Goal: Task Accomplishment & Management: Use online tool/utility

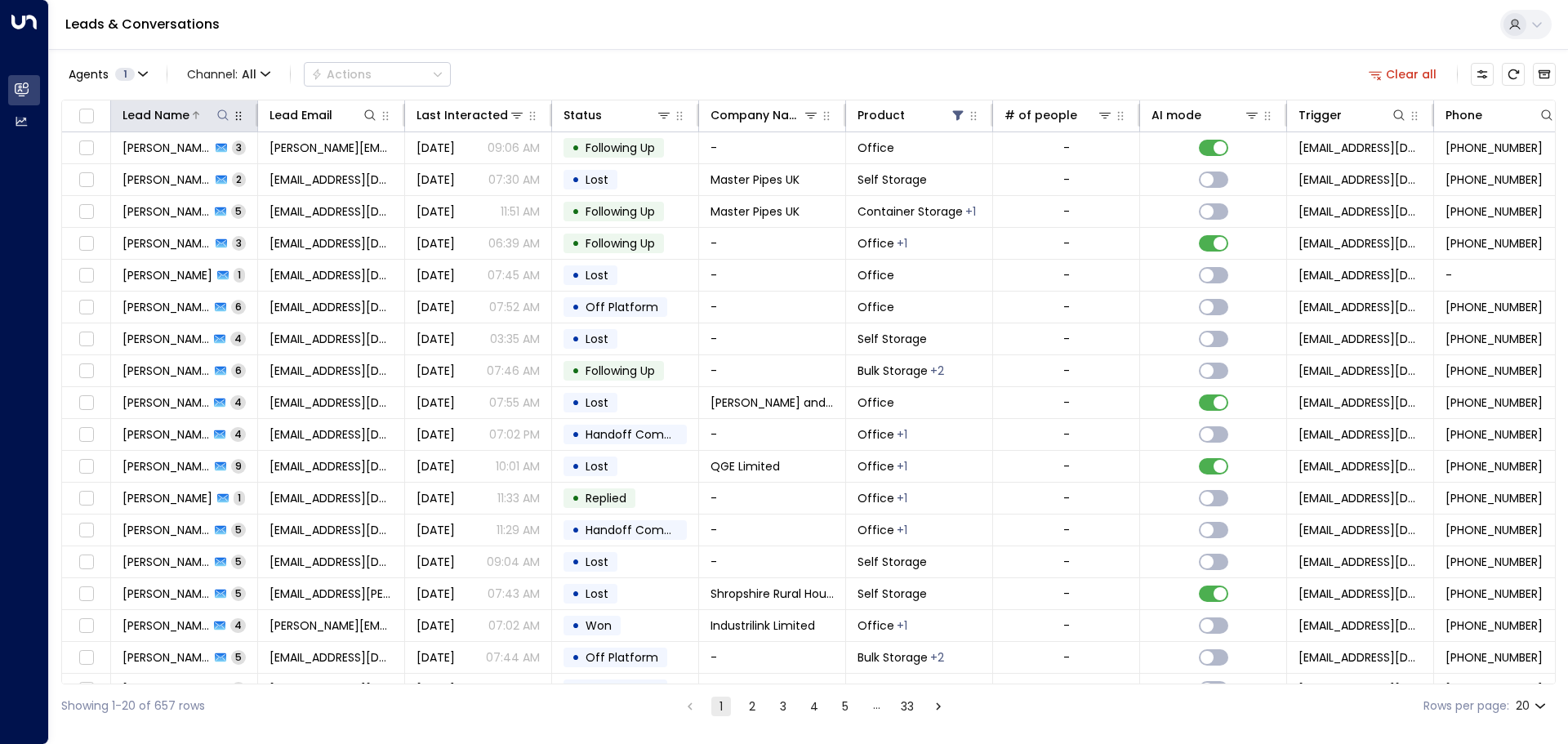
click at [222, 114] on icon at bounding box center [222, 115] width 13 height 13
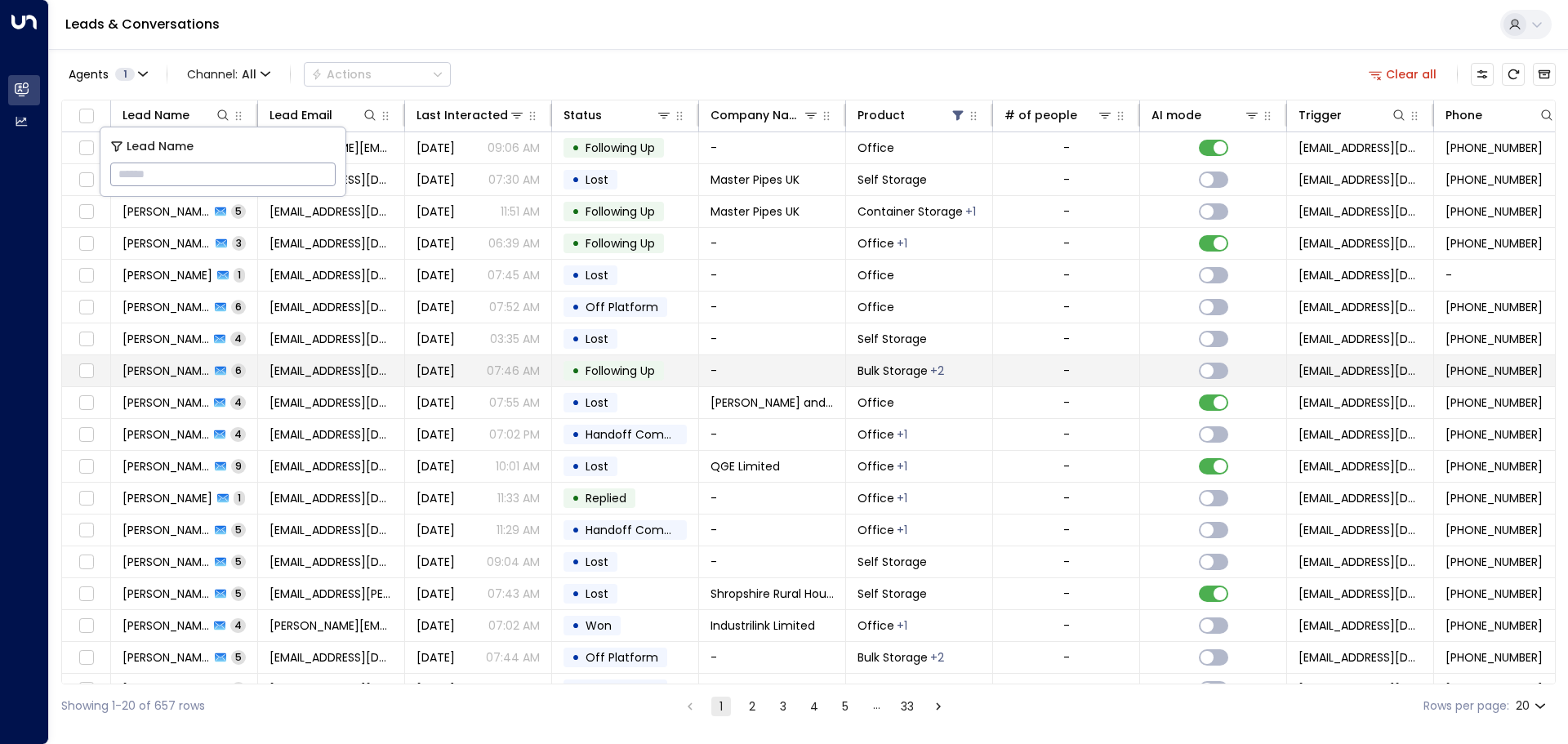
type input "**********"
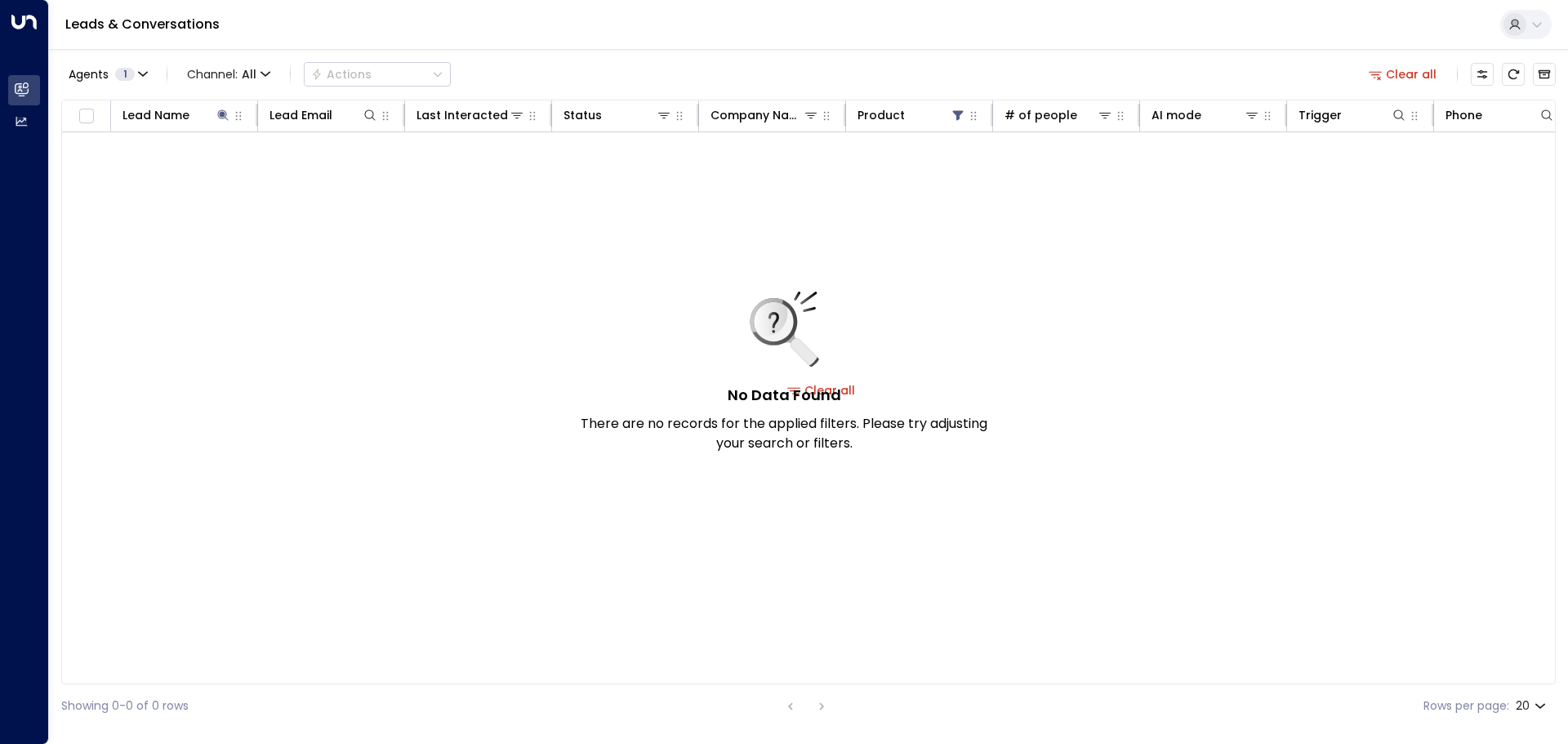
click at [587, 389] on div "No Data Found There are no records for the applied filters. Please try adjustin…" at bounding box center [784, 372] width 409 height 162
click at [587, 391] on h5 "No Data Found" at bounding box center [784, 395] width 114 height 22
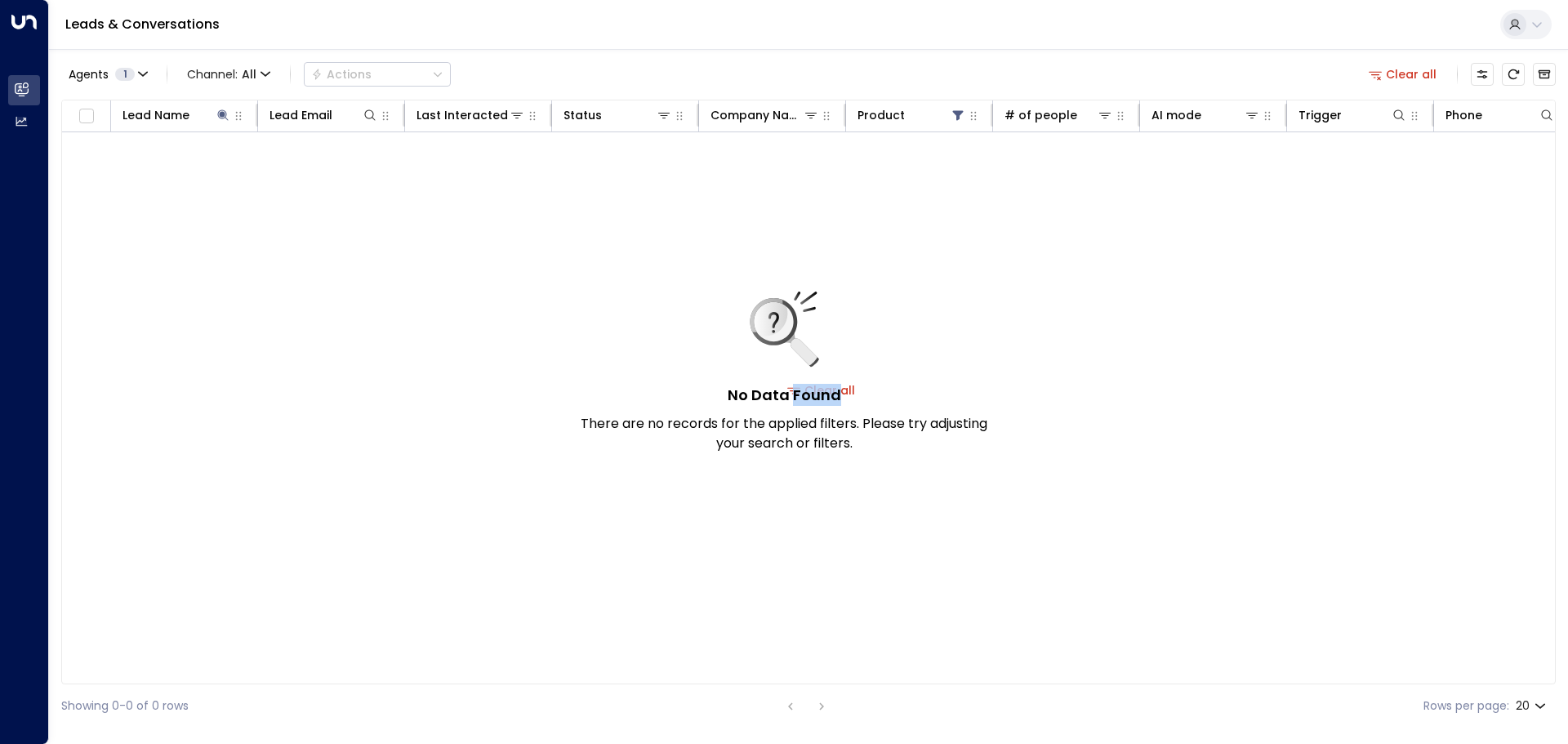
drag, startPoint x: 859, startPoint y: 391, endPoint x: 850, endPoint y: 390, distance: 9.1
click at [587, 391] on div "No Data Found There are no records for the applied filters. Please try adjustin…" at bounding box center [784, 372] width 409 height 162
click at [587, 390] on div "No Data Found There are no records for the applied filters. Please try adjustin…" at bounding box center [784, 372] width 409 height 162
drag, startPoint x: 850, startPoint y: 390, endPoint x: 922, endPoint y: 362, distance: 77.3
click at [587, 362] on div "No Data Found There are no records for the applied filters. Please try adjustin…" at bounding box center [784, 372] width 409 height 162
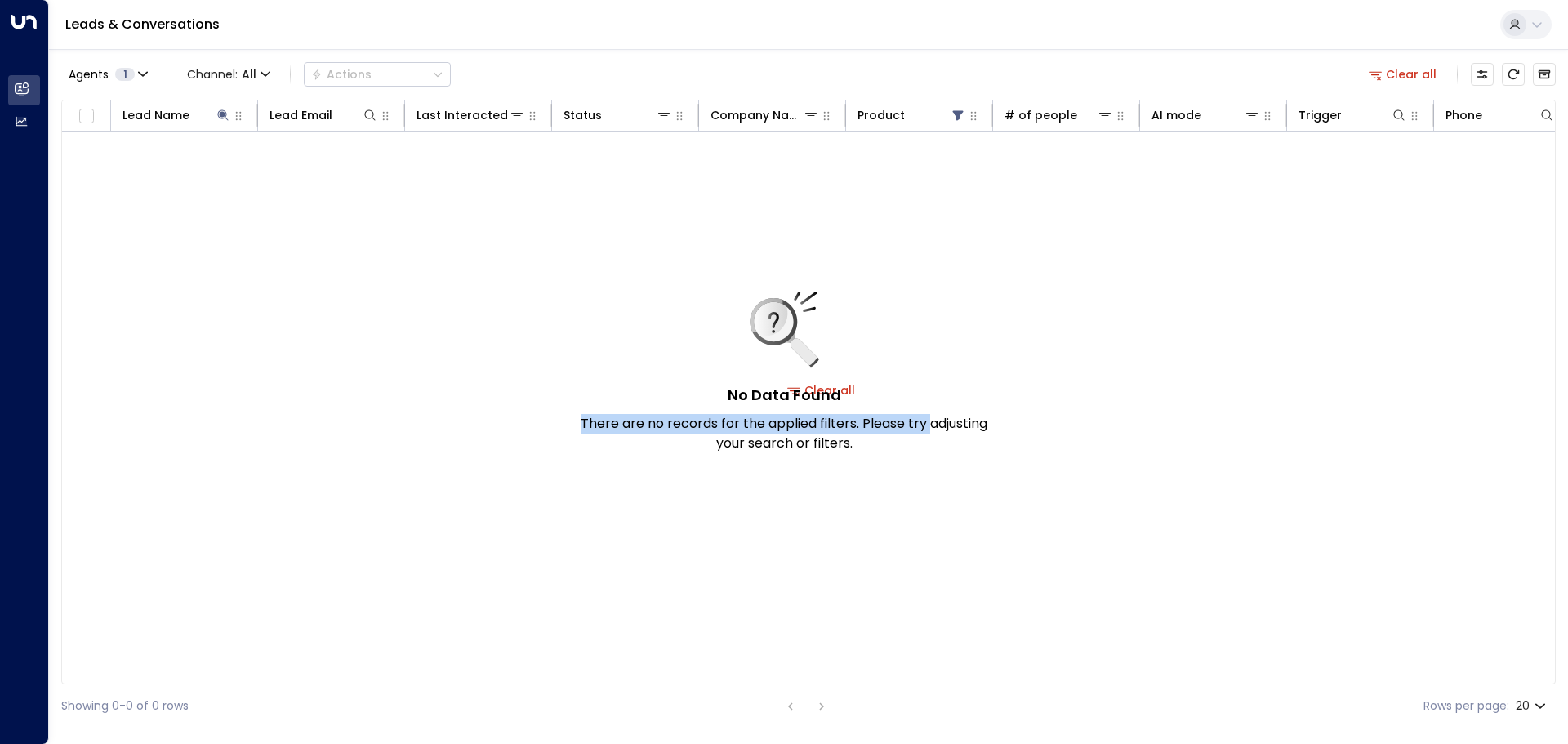
click at [587, 365] on div "No Data Found There are no records for the applied filters. Please try adjustin…" at bounding box center [784, 372] width 409 height 162
click at [587, 352] on div "No Data Found There are no records for the applied filters. Please try adjustin…" at bounding box center [784, 372] width 409 height 162
click at [587, 348] on div "No Data Found There are no records for the applied filters. Please try adjustin…" at bounding box center [784, 372] width 409 height 162
click at [528, 275] on div "No Data Found There are no records for the applied filters. Please try adjustin…" at bounding box center [822, 390] width 1519 height 516
click at [241, 116] on icon "button" at bounding box center [238, 116] width 13 height 13
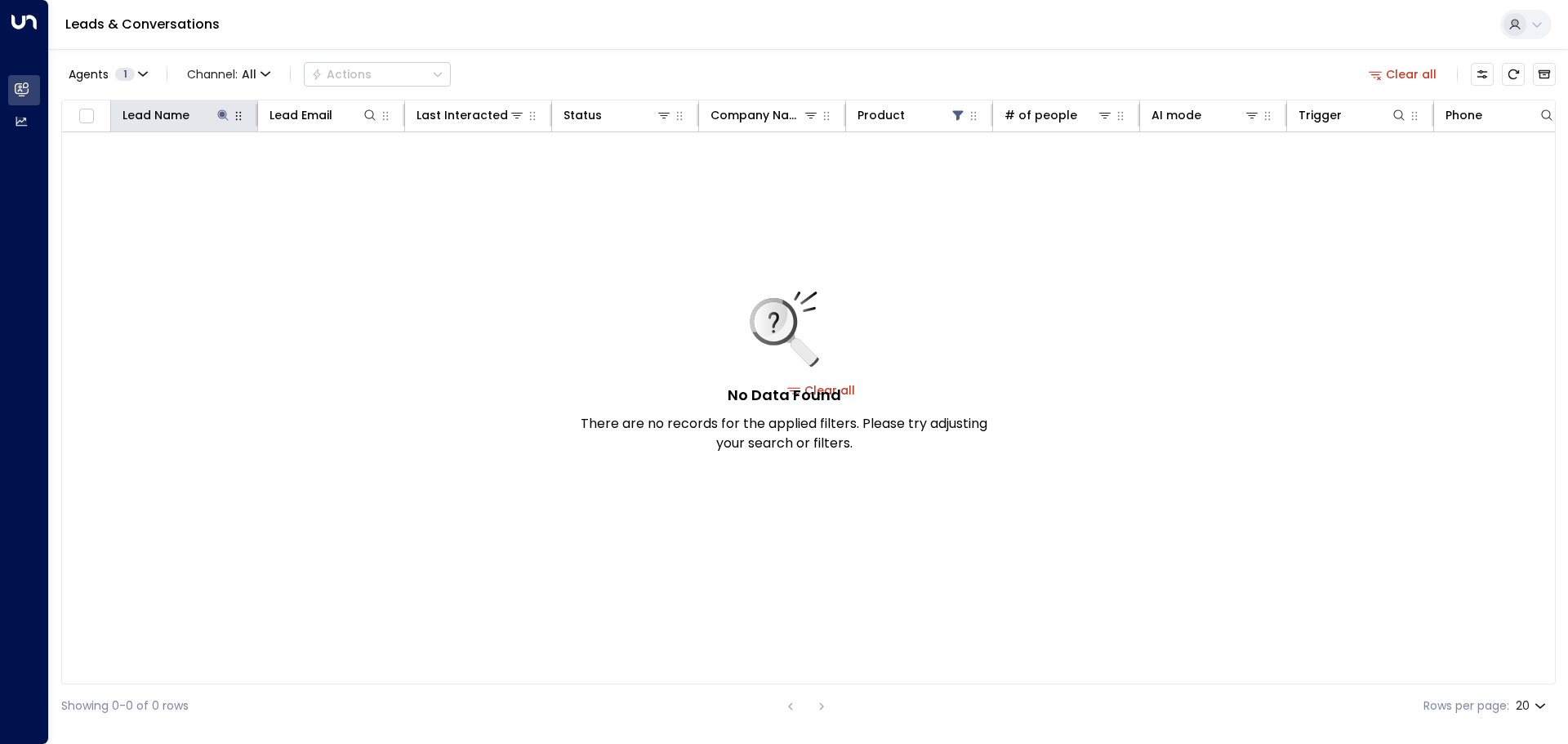
click at [239, 120] on icon "button" at bounding box center [238, 116] width 13 height 13
click at [241, 120] on icon "button" at bounding box center [239, 116] width 6 height 9
click at [230, 120] on button at bounding box center [222, 115] width 17 height 17
click at [229, 120] on button at bounding box center [222, 115] width 17 height 17
click at [195, 116] on icon at bounding box center [195, 115] width 10 height 10
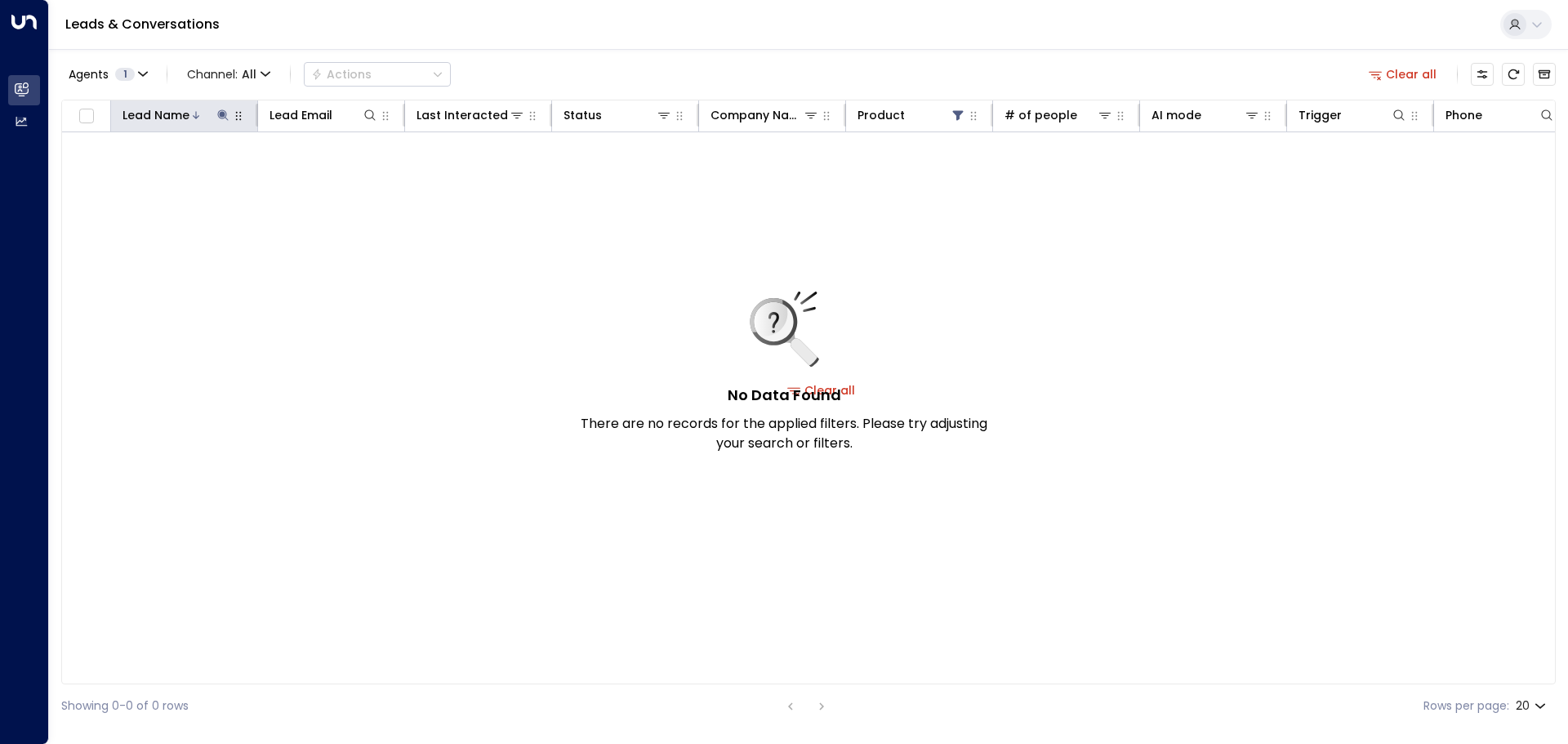
click at [195, 116] on icon at bounding box center [195, 115] width 10 height 10
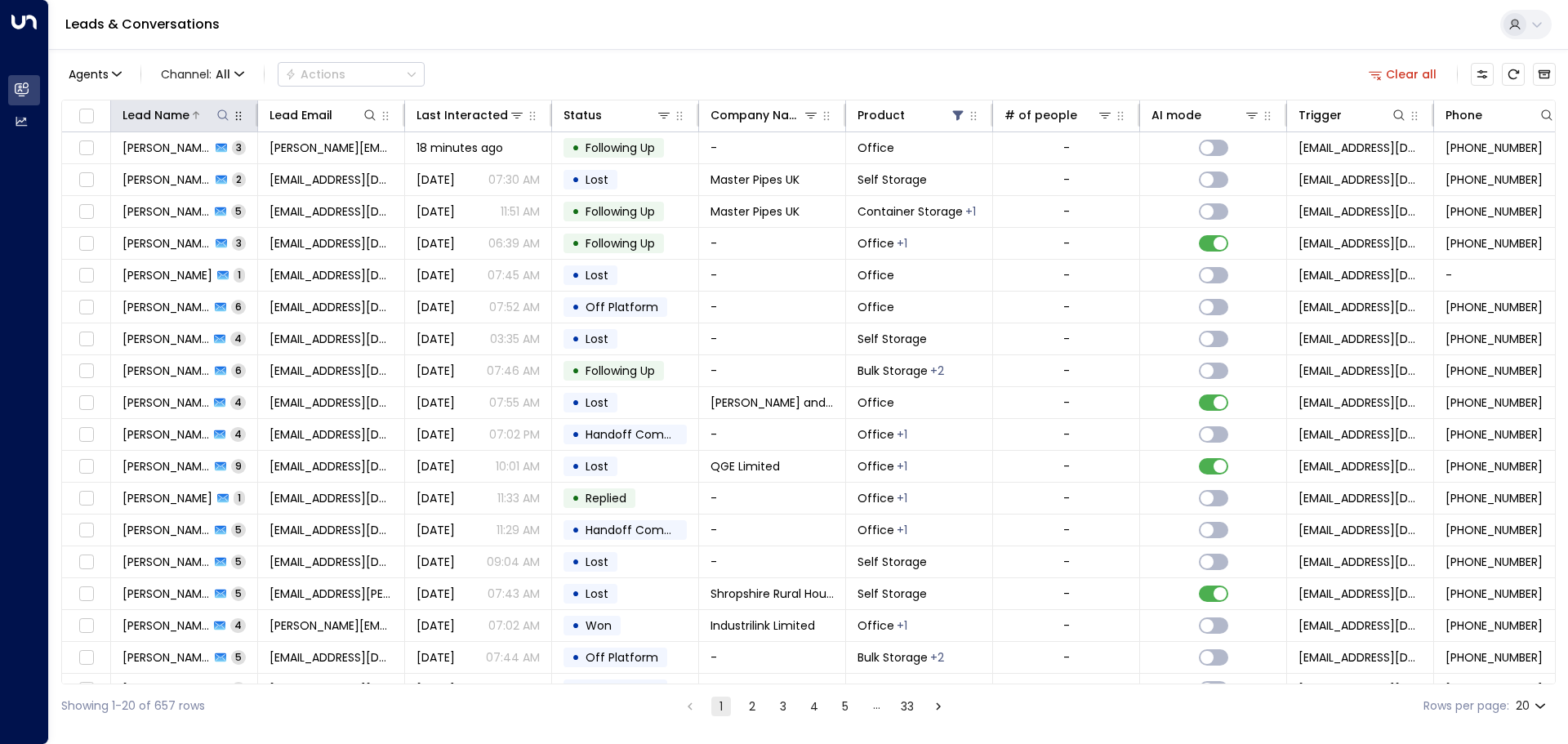
click at [223, 113] on icon at bounding box center [222, 115] width 13 height 13
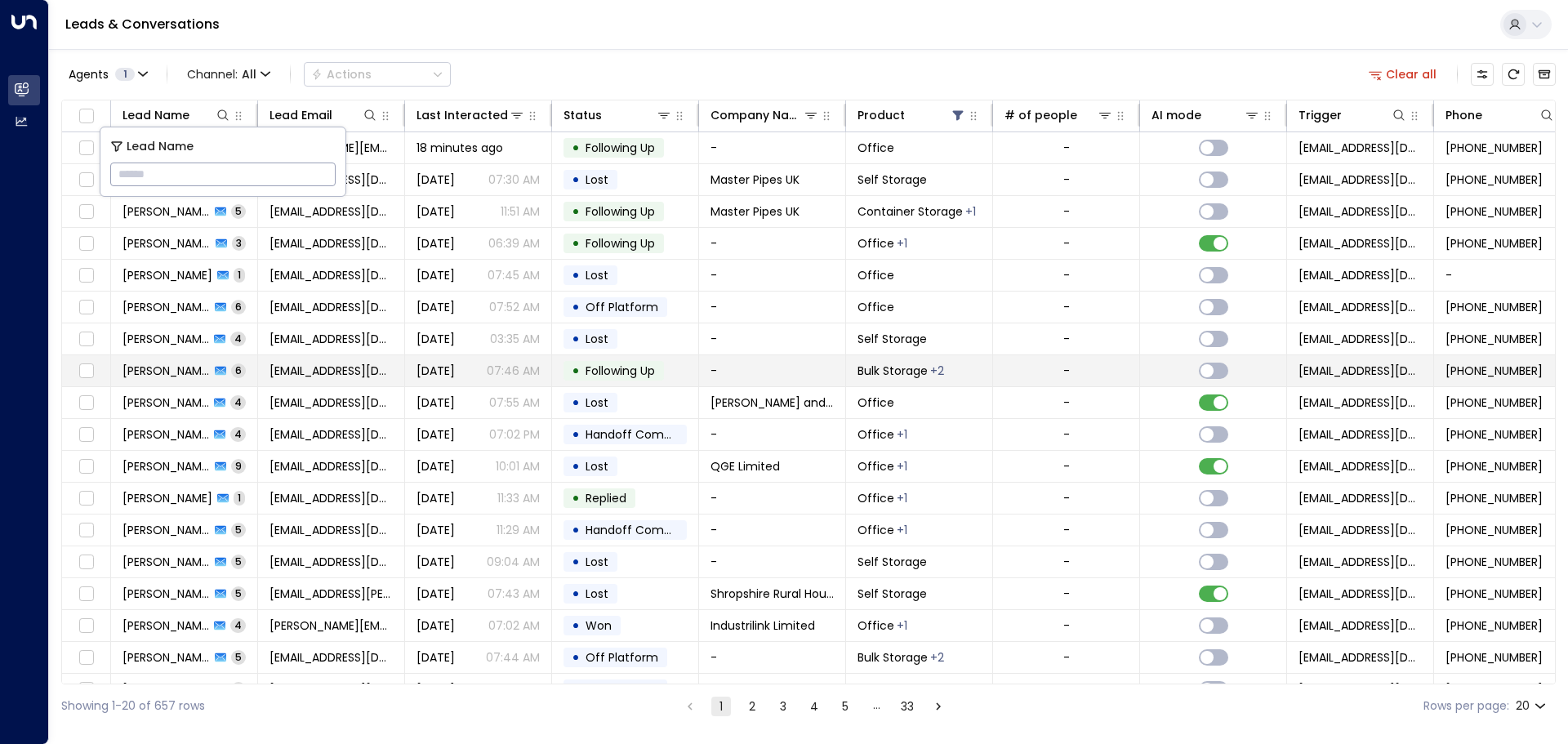
type input "**********"
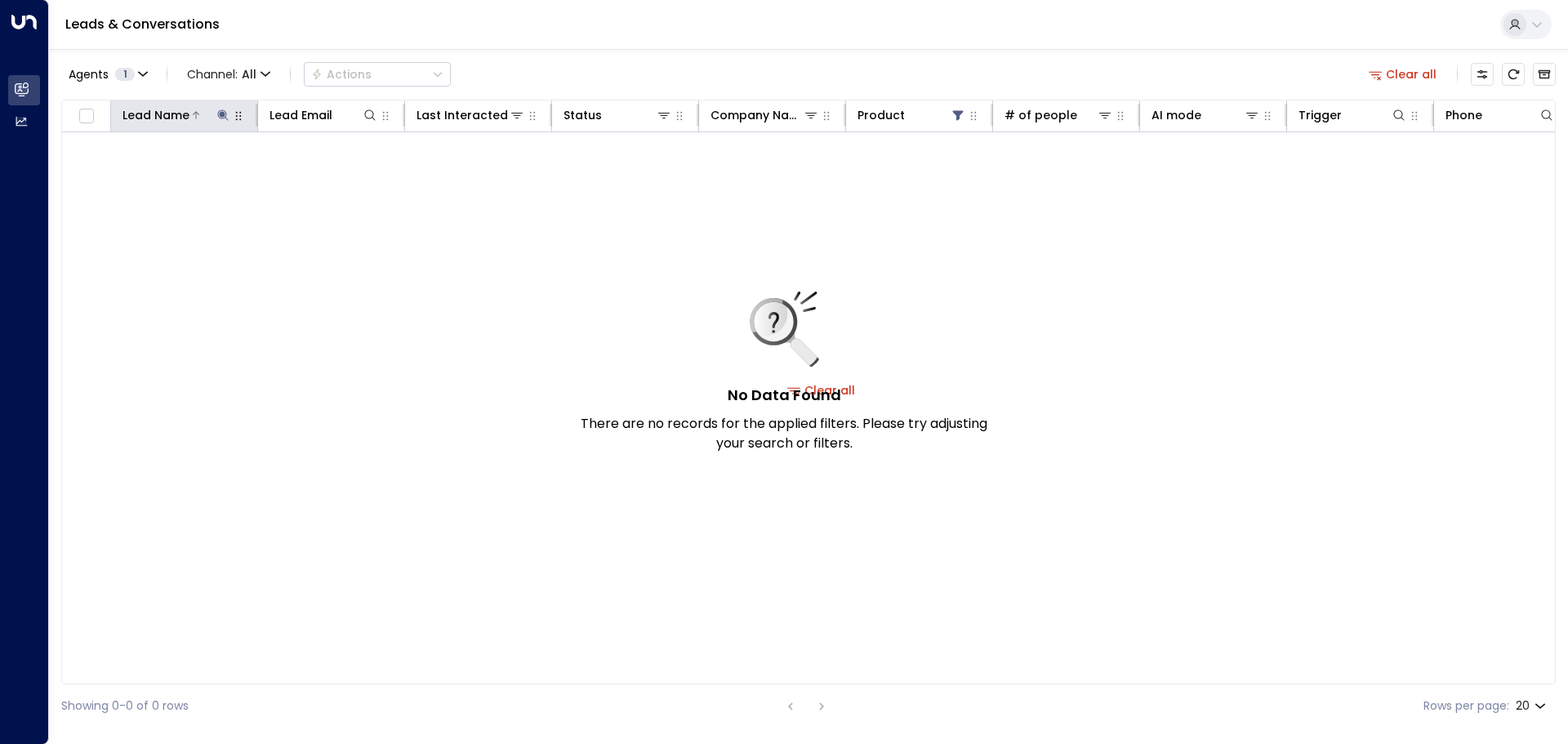
click at [222, 116] on icon at bounding box center [222, 115] width 10 height 11
click at [254, 156] on div "**********" at bounding box center [223, 162] width 245 height 68
click at [267, 75] on icon "button" at bounding box center [265, 74] width 10 height 10
click at [142, 206] on div at bounding box center [784, 372] width 1568 height 744
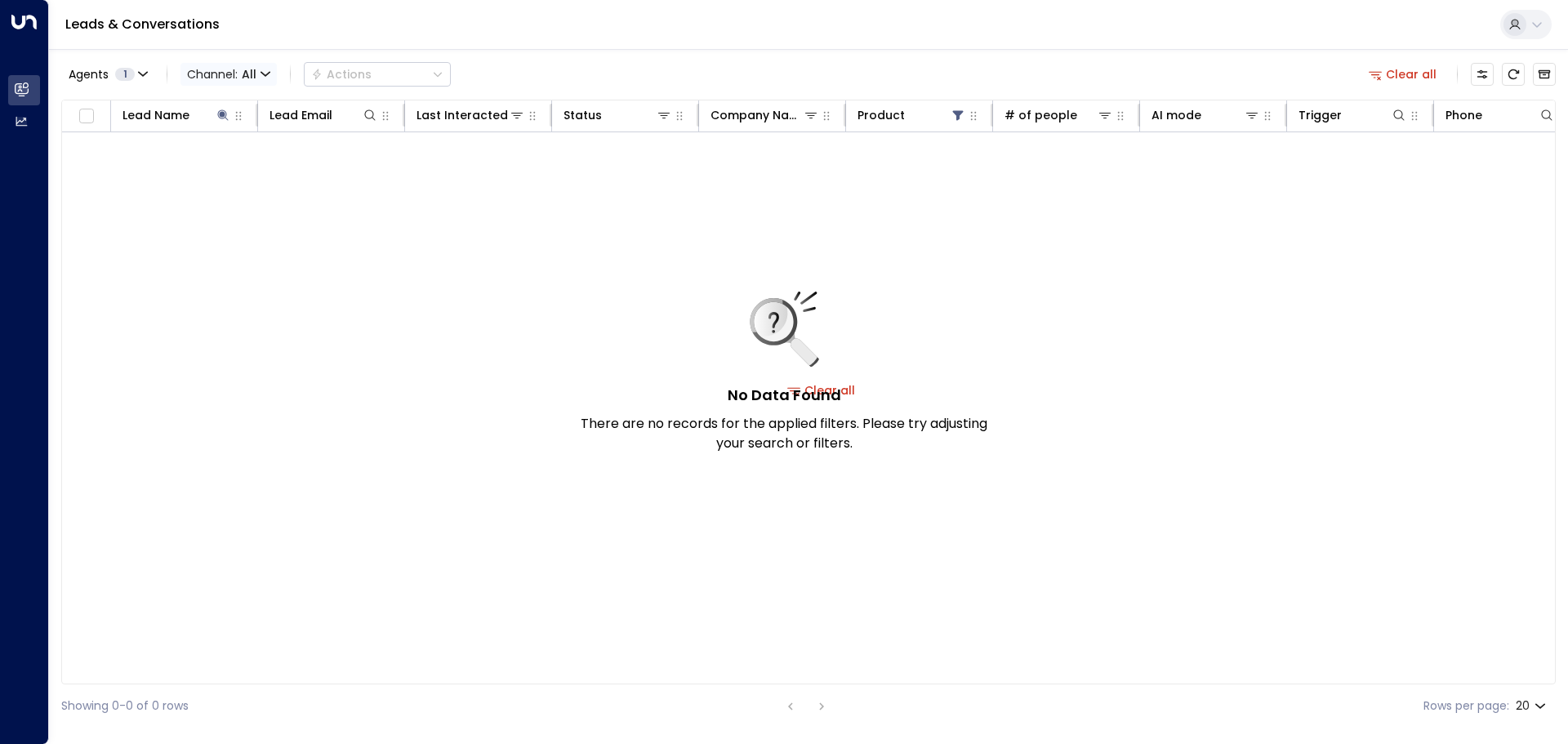
click at [263, 73] on icon "button" at bounding box center [265, 74] width 10 height 10
click at [265, 71] on div at bounding box center [784, 372] width 1568 height 744
click at [267, 67] on span "Channel: All" at bounding box center [228, 74] width 96 height 23
click at [267, 72] on div at bounding box center [784, 372] width 1568 height 744
click at [241, 112] on icon "button" at bounding box center [238, 116] width 13 height 13
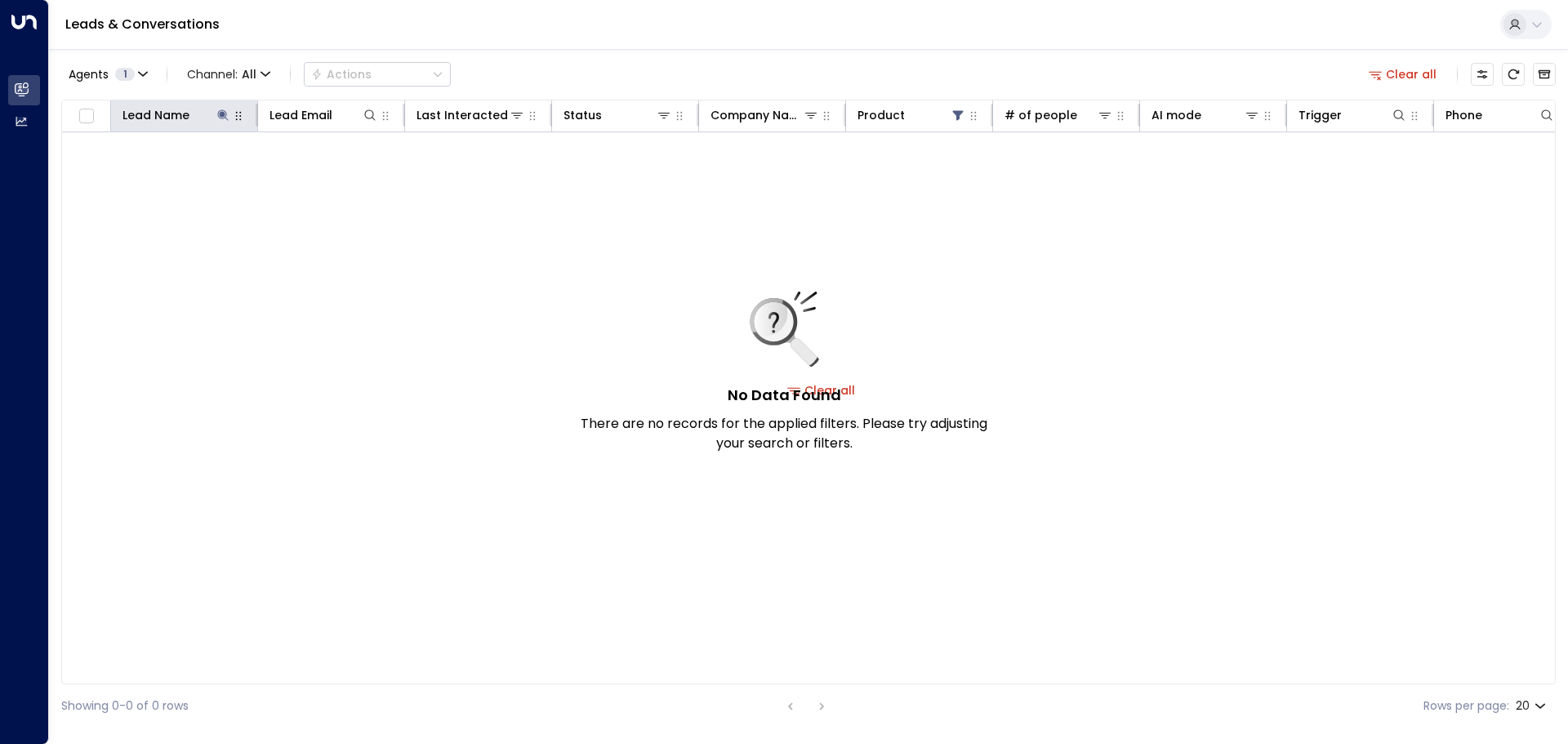
click at [246, 112] on button "button" at bounding box center [238, 116] width 17 height 17
drag, startPoint x: 221, startPoint y: 109, endPoint x: 155, endPoint y: 99, distance: 66.8
click at [215, 109] on button at bounding box center [222, 115] width 17 height 17
click at [142, 73] on icon "button" at bounding box center [143, 74] width 10 height 10
click at [142, 73] on div at bounding box center [784, 372] width 1568 height 744
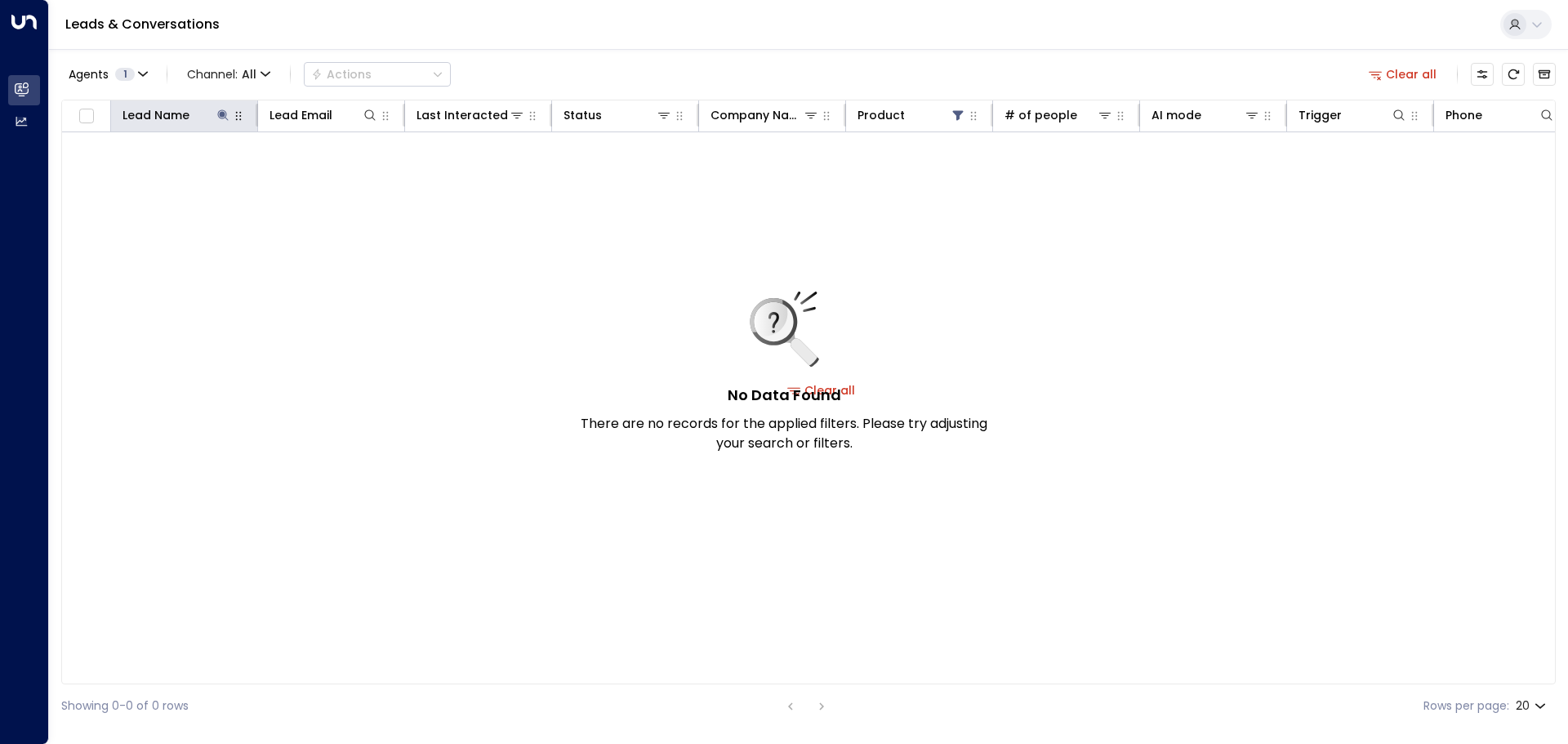
click at [250, 113] on div at bounding box center [254, 116] width 10 height 23
click at [262, 76] on icon "button" at bounding box center [265, 74] width 10 height 10
drag, startPoint x: 245, startPoint y: 102, endPoint x: 261, endPoint y: 92, distance: 18.9
click at [245, 104] on p "All" at bounding box center [239, 109] width 79 height 18
click at [268, 73] on icon "button" at bounding box center [265, 74] width 8 height 4
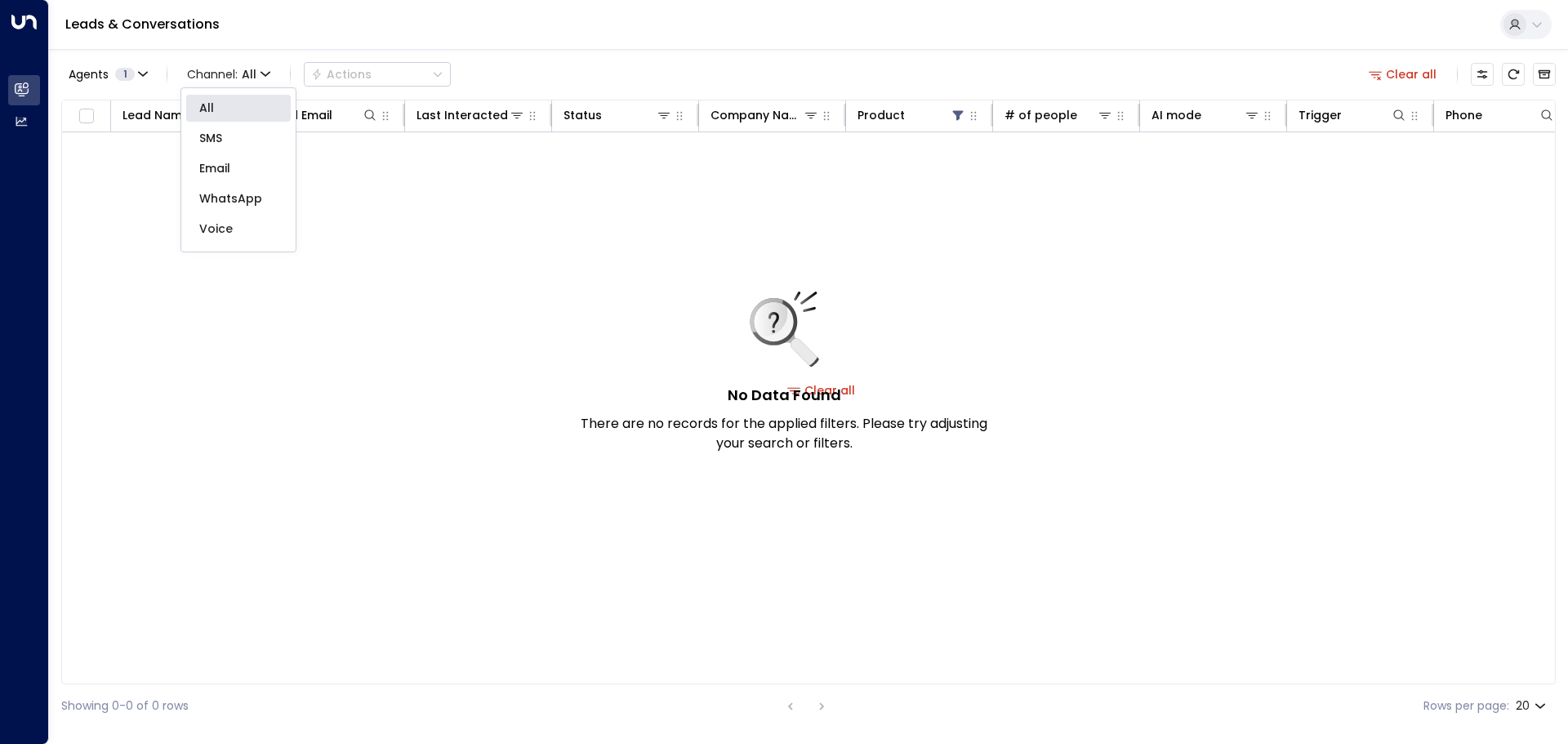
click at [267, 70] on div at bounding box center [784, 372] width 1568 height 744
click at [267, 70] on div "All SMS Email WhatsApp Voice Web Chat" at bounding box center [784, 372] width 1568 height 744
click at [271, 177] on div "No Data Found There are no records for the applied filters. Please try adjustin…" at bounding box center [822, 390] width 1519 height 516
click at [226, 117] on icon at bounding box center [222, 115] width 10 height 11
click at [330, 172] on icon "button" at bounding box center [325, 174] width 13 height 13
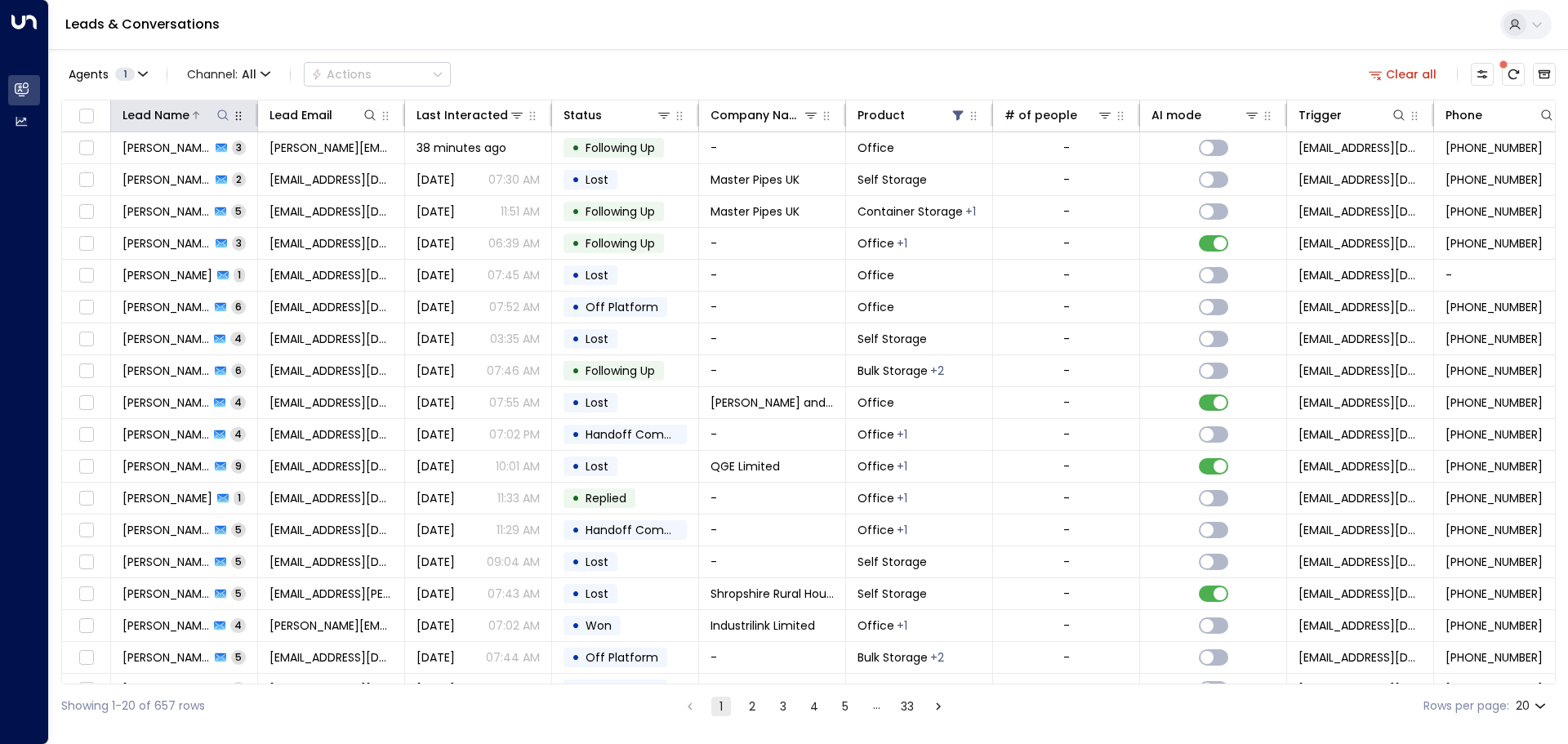
drag, startPoint x: 206, startPoint y: 149, endPoint x: 182, endPoint y: 113, distance: 43.3
click at [175, 115] on div "Lead Name" at bounding box center [156, 115] width 67 height 19
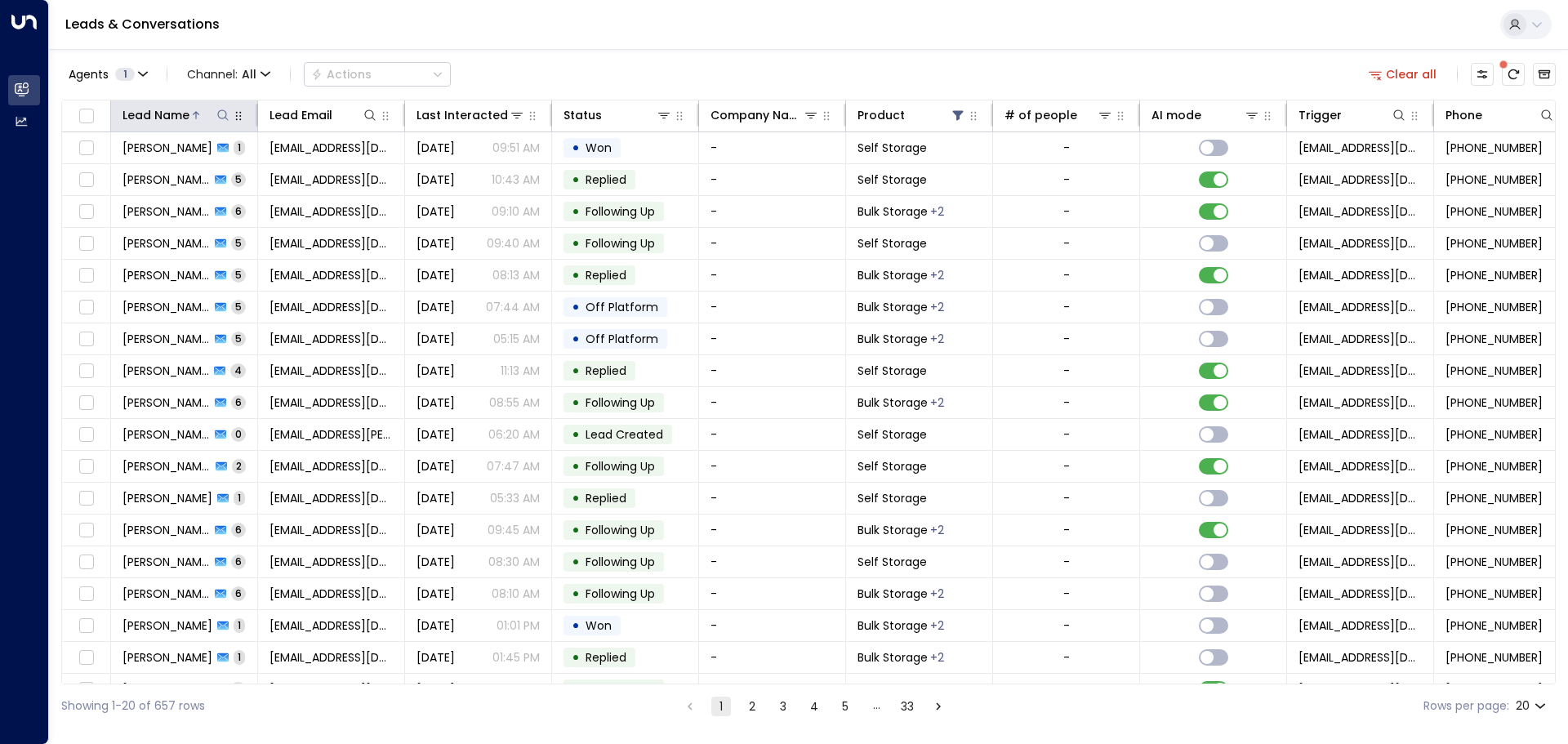
click at [226, 117] on icon at bounding box center [222, 115] width 13 height 13
type input "**********"
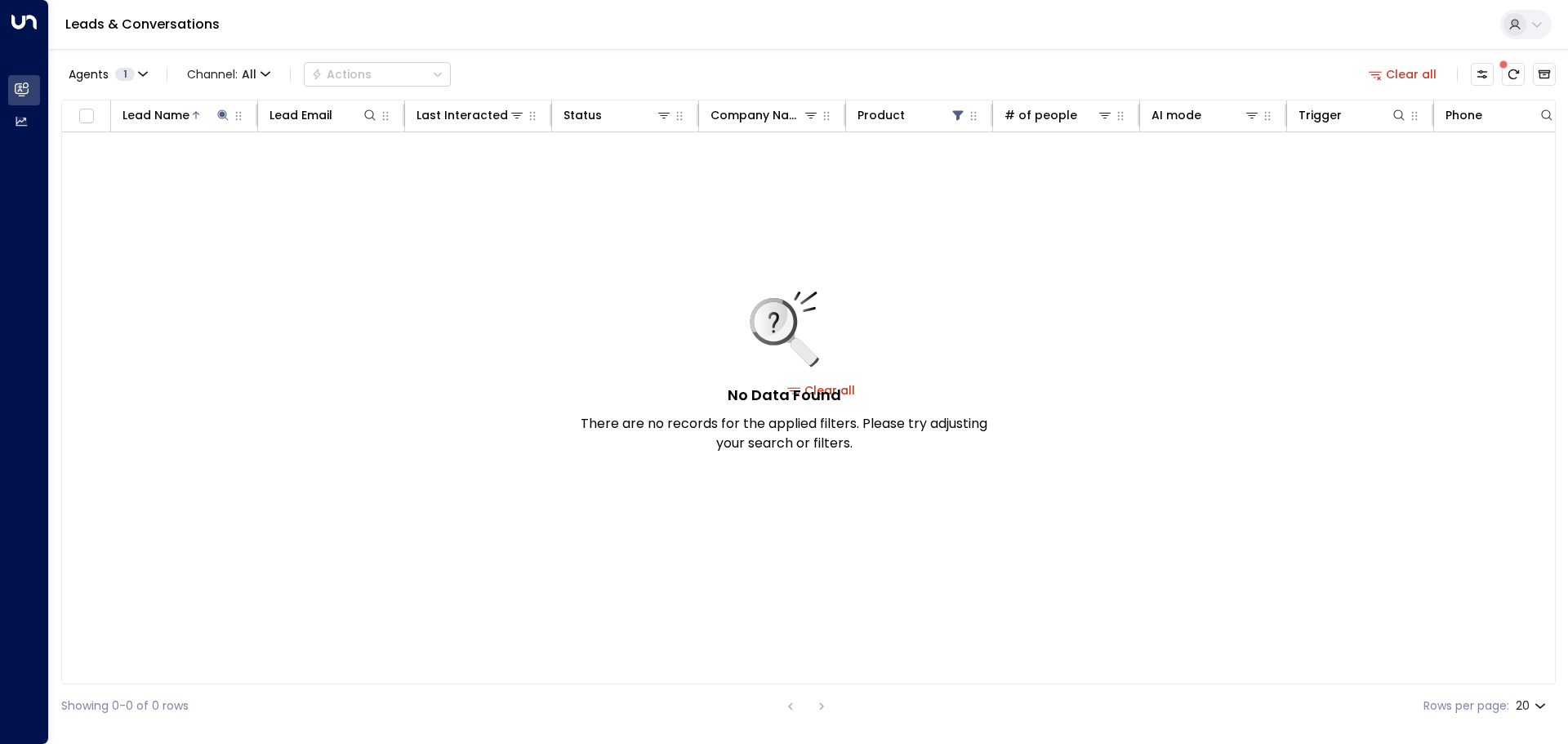
click at [844, 390] on div "No Data Found There are no records for the applied filters. Please try adjustin…" at bounding box center [784, 372] width 409 height 162
click at [844, 393] on div "No Data Found There are no records for the applied filters. Please try adjustin…" at bounding box center [784, 372] width 409 height 162
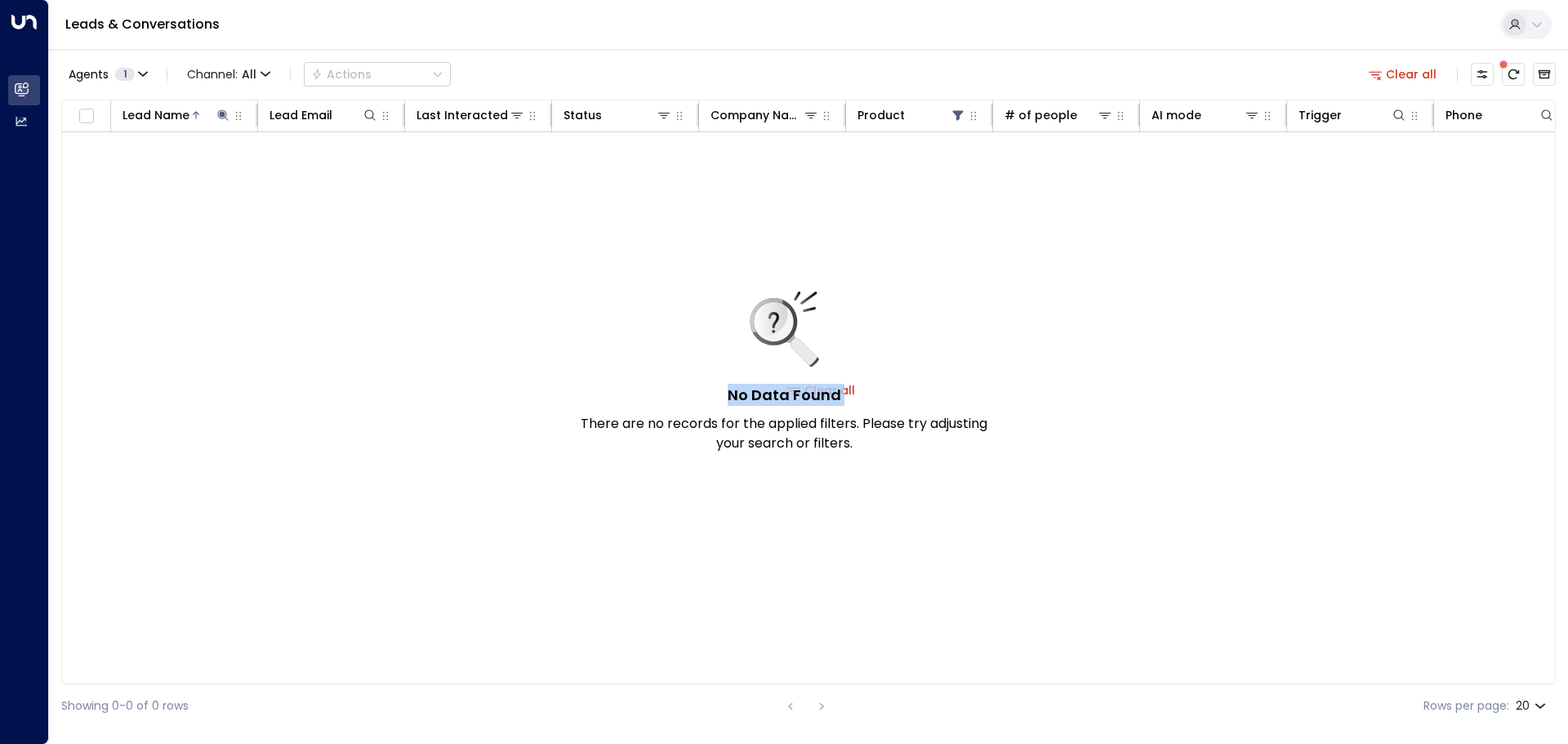
click at [844, 393] on div "No Data Found There are no records for the applied filters. Please try adjustin…" at bounding box center [784, 372] width 409 height 162
click at [227, 112] on icon at bounding box center [222, 115] width 13 height 13
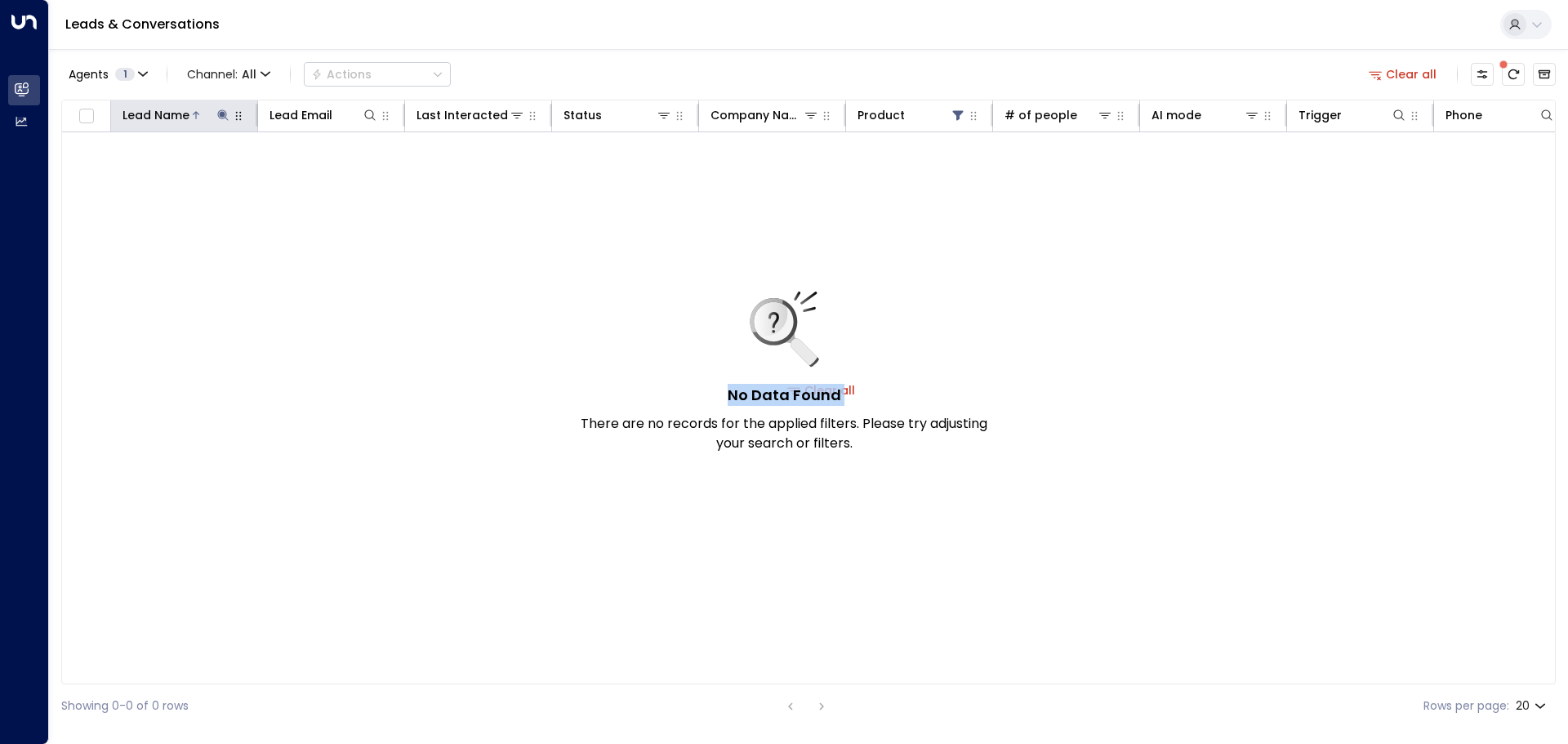
click at [219, 115] on icon at bounding box center [222, 115] width 13 height 13
click at [330, 174] on icon "button" at bounding box center [326, 174] width 10 height 11
